Goal: Task Accomplishment & Management: Use online tool/utility

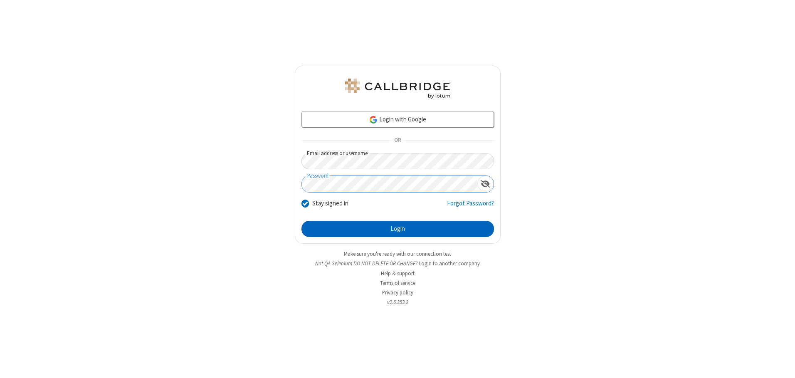
click at [397, 229] on button "Login" at bounding box center [397, 229] width 192 height 17
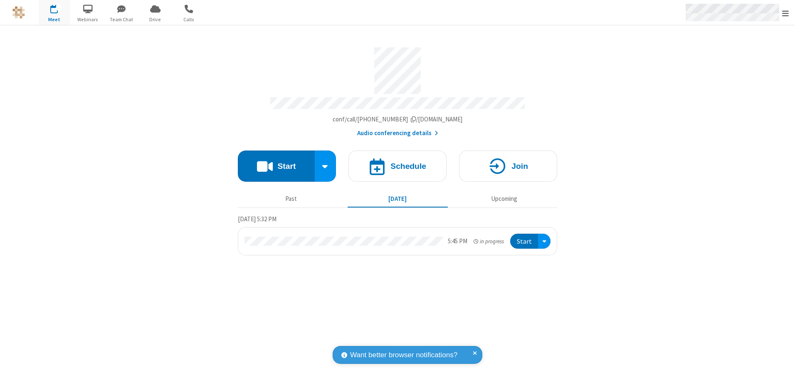
click at [785, 13] on span "Open menu" at bounding box center [785, 13] width 7 height 8
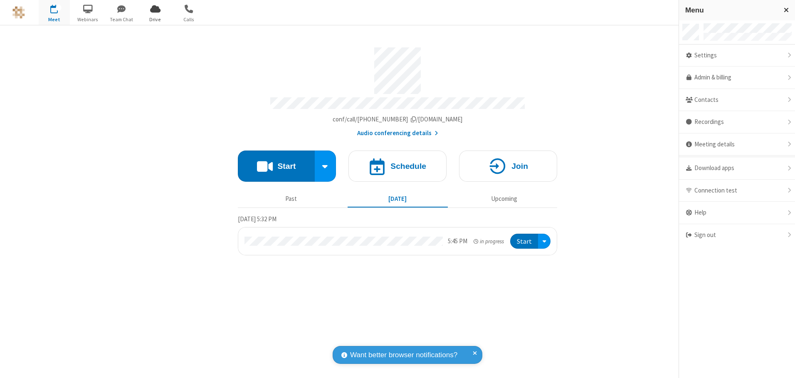
click at [155, 19] on span "Drive" at bounding box center [155, 19] width 31 height 7
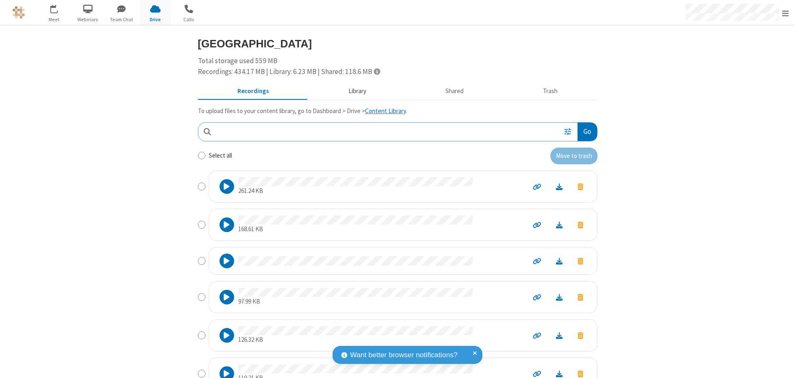
click at [353, 91] on button "Library" at bounding box center [356, 92] width 97 height 16
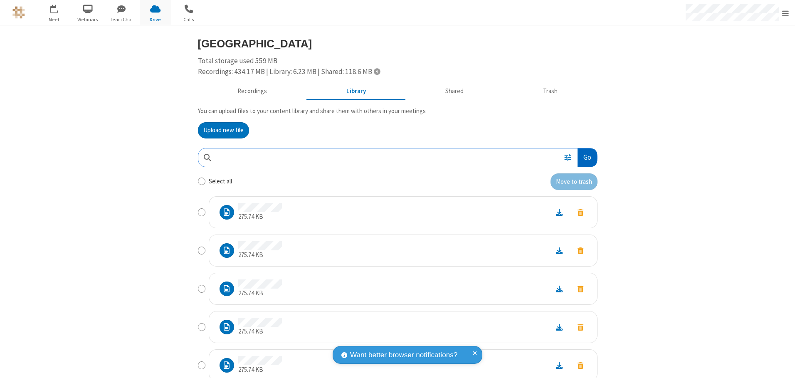
click at [584, 157] on button "Go" at bounding box center [586, 157] width 19 height 19
click at [220, 130] on button "Upload new file" at bounding box center [223, 130] width 51 height 17
